Goal: Transaction & Acquisition: Purchase product/service

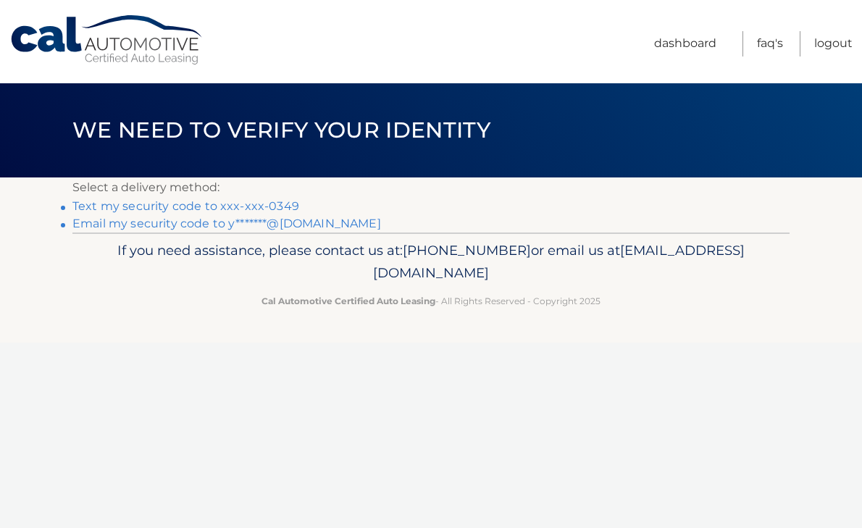
click at [221, 204] on link "Text my security code to xxx-xxx-0349" at bounding box center [185, 206] width 227 height 14
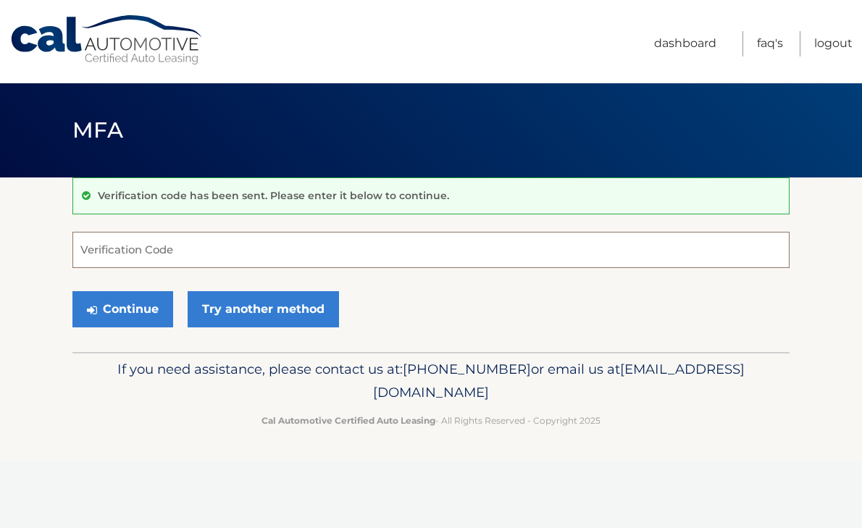
click at [280, 243] on input "Verification Code" at bounding box center [430, 250] width 717 height 36
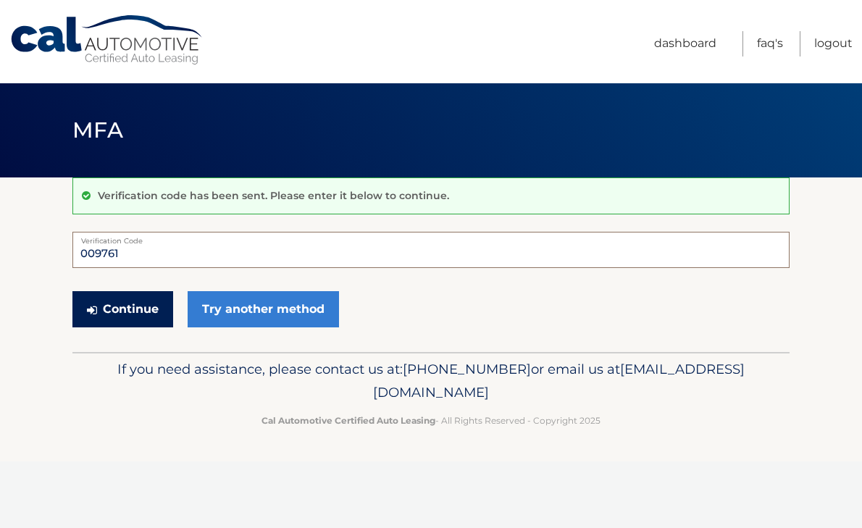
type input "009761"
click at [117, 302] on button "Continue" at bounding box center [122, 309] width 101 height 36
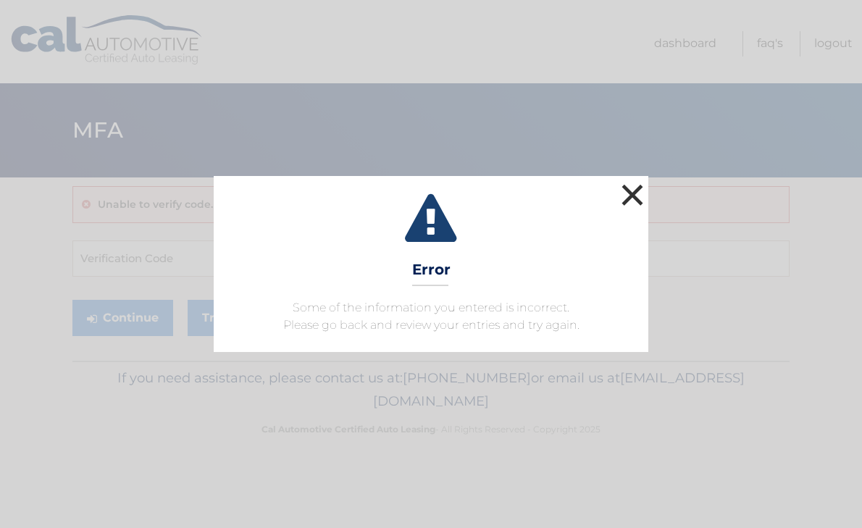
click at [640, 200] on button "×" at bounding box center [632, 194] width 29 height 29
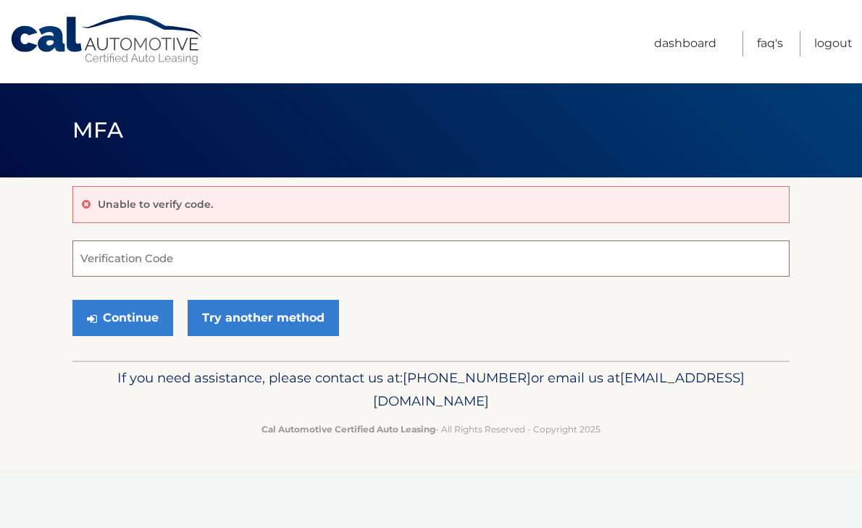
click at [350, 262] on input "Verification Code" at bounding box center [430, 259] width 717 height 36
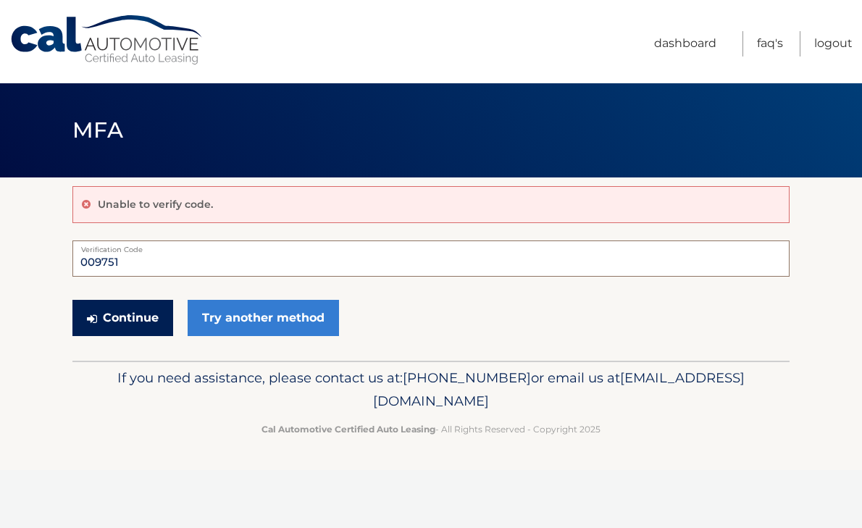
type input "009751"
click at [161, 308] on button "Continue" at bounding box center [122, 318] width 101 height 36
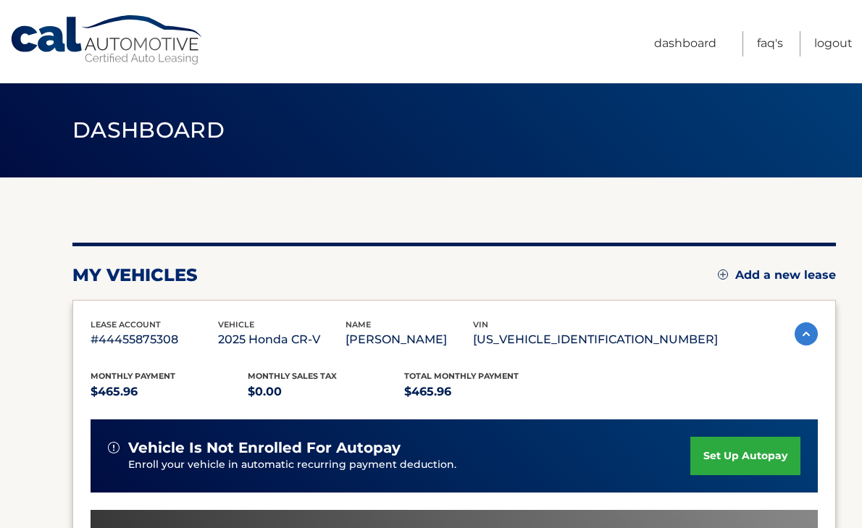
click at [430, 402] on p "$465.96" at bounding box center [482, 392] width 157 height 20
drag, startPoint x: 430, startPoint y: 412, endPoint x: 392, endPoint y: 407, distance: 37.9
click at [404, 402] on p "$465.96" at bounding box center [482, 392] width 157 height 20
copy p "465.96"
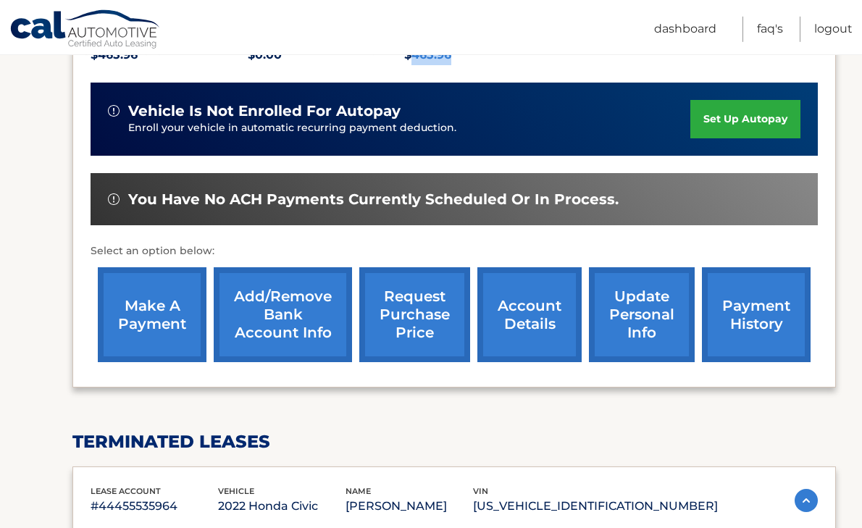
scroll to position [338, 0]
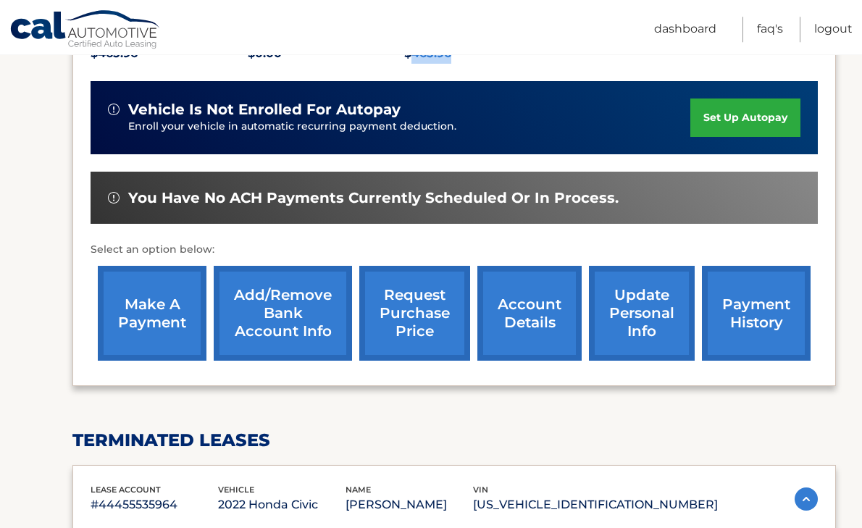
click at [116, 358] on link "make a payment" at bounding box center [152, 313] width 109 height 95
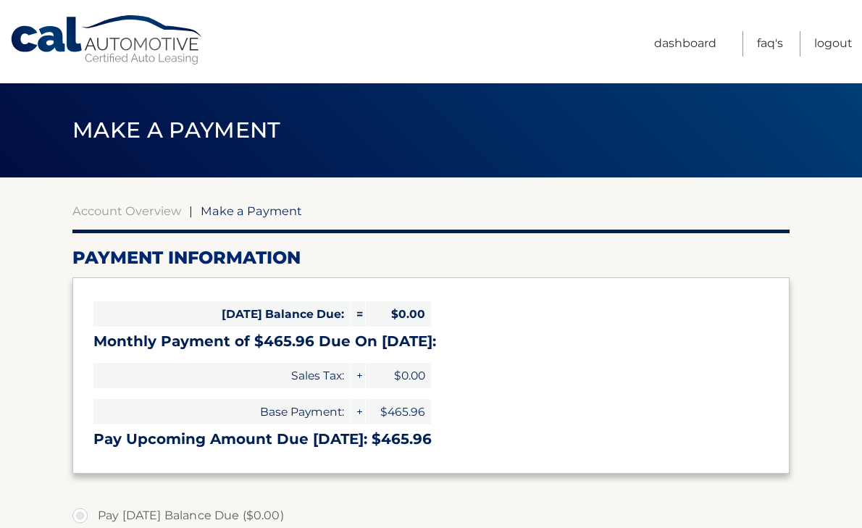
select select "ODAwZGIzYjYtMmEyMy00OTVhLWI2NDEtYmVhODliMzBiNGI4"
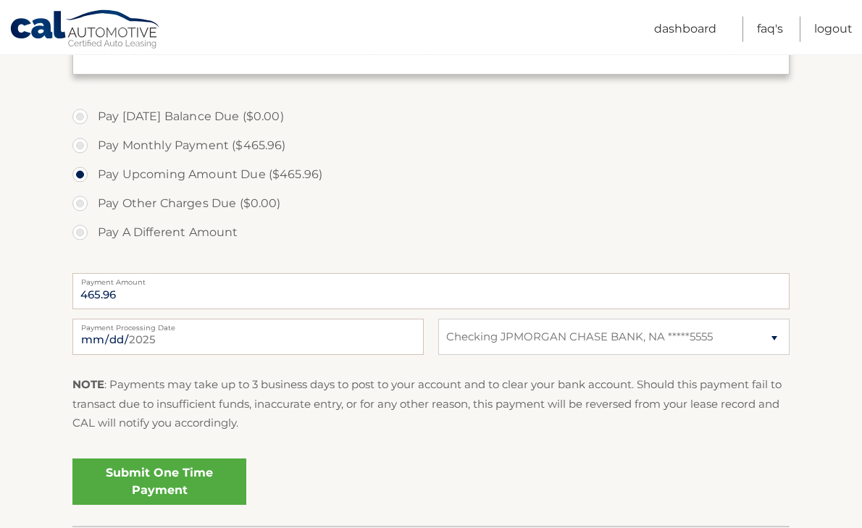
scroll to position [402, 0]
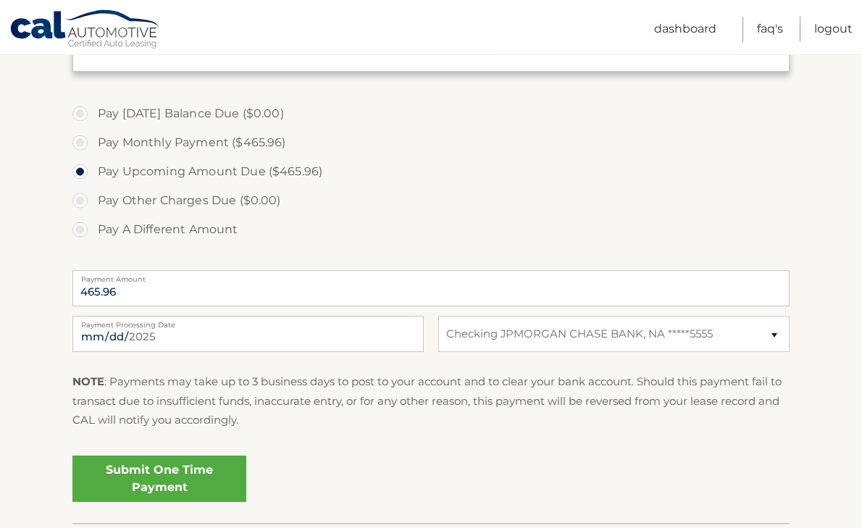
click at [182, 481] on link "Submit One Time Payment" at bounding box center [159, 479] width 174 height 46
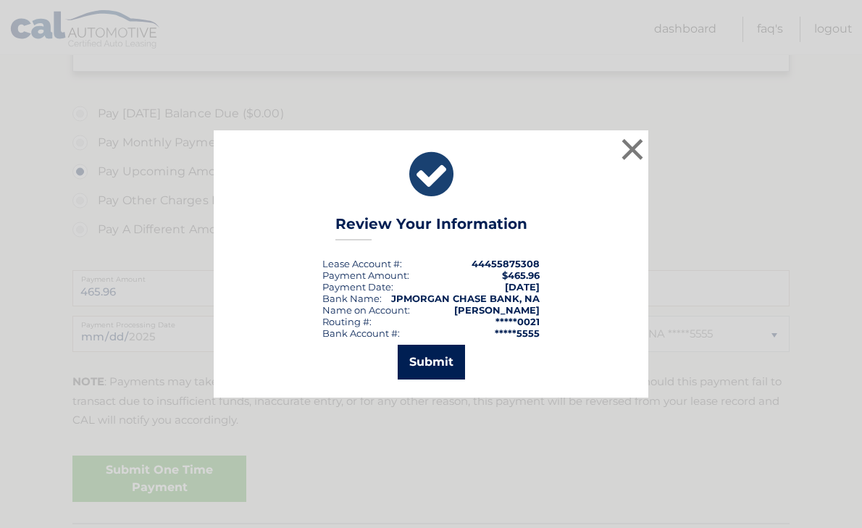
click at [425, 372] on button "Submit" at bounding box center [431, 362] width 67 height 35
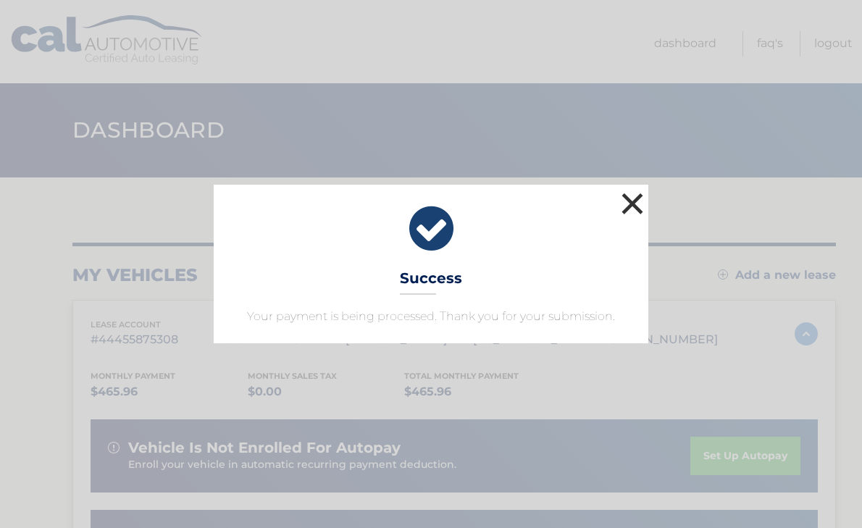
click at [625, 203] on button "×" at bounding box center [632, 203] width 29 height 29
